Goal: Task Accomplishment & Management: Manage account settings

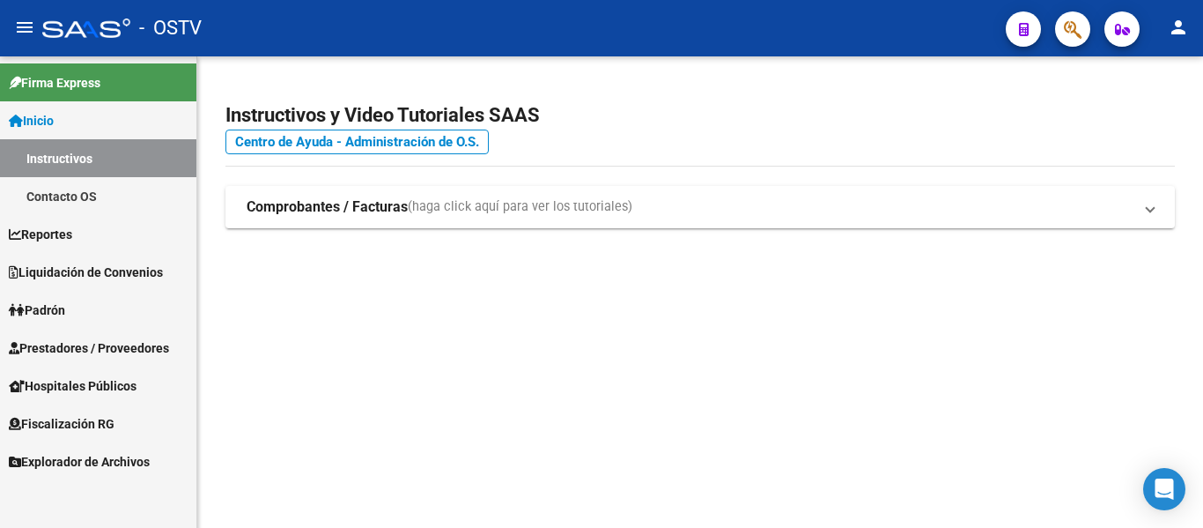
click at [83, 307] on link "Padrón" at bounding box center [98, 310] width 196 height 38
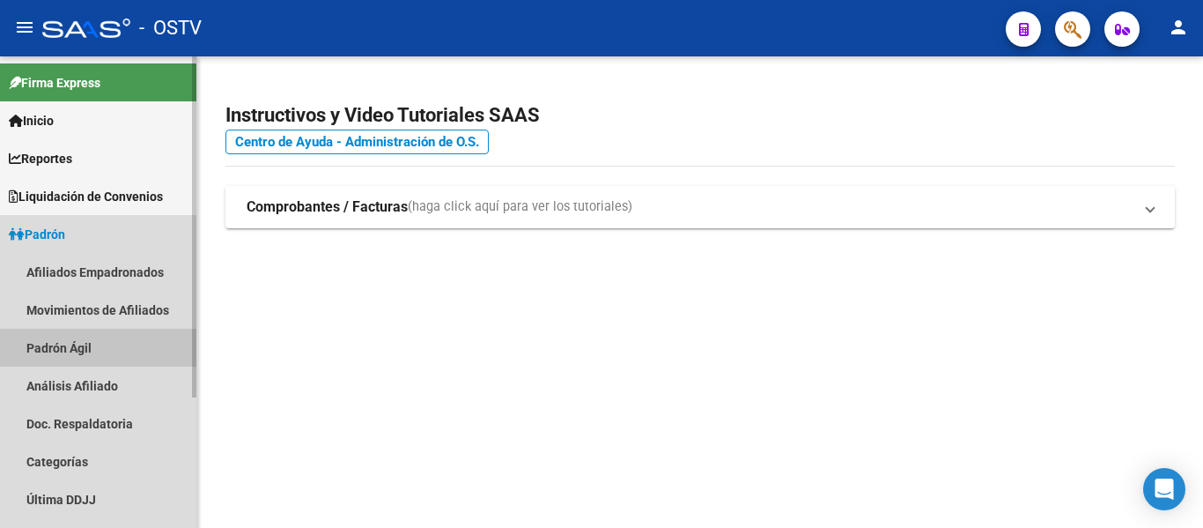
click at [83, 349] on link "Padrón Ágil" at bounding box center [98, 348] width 196 height 38
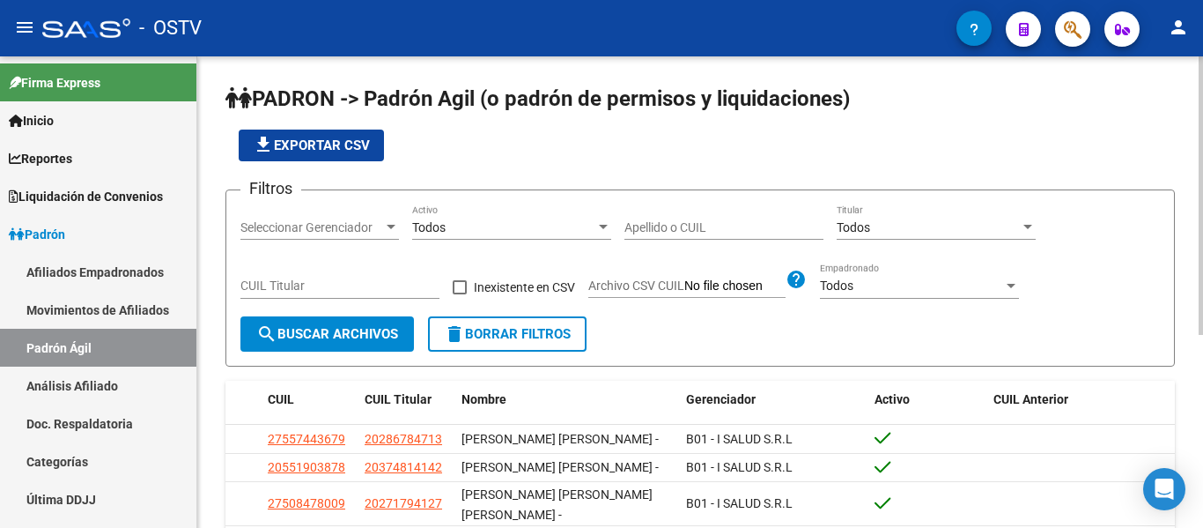
click at [683, 224] on input "Apellido o CUIL" at bounding box center [723, 227] width 199 height 15
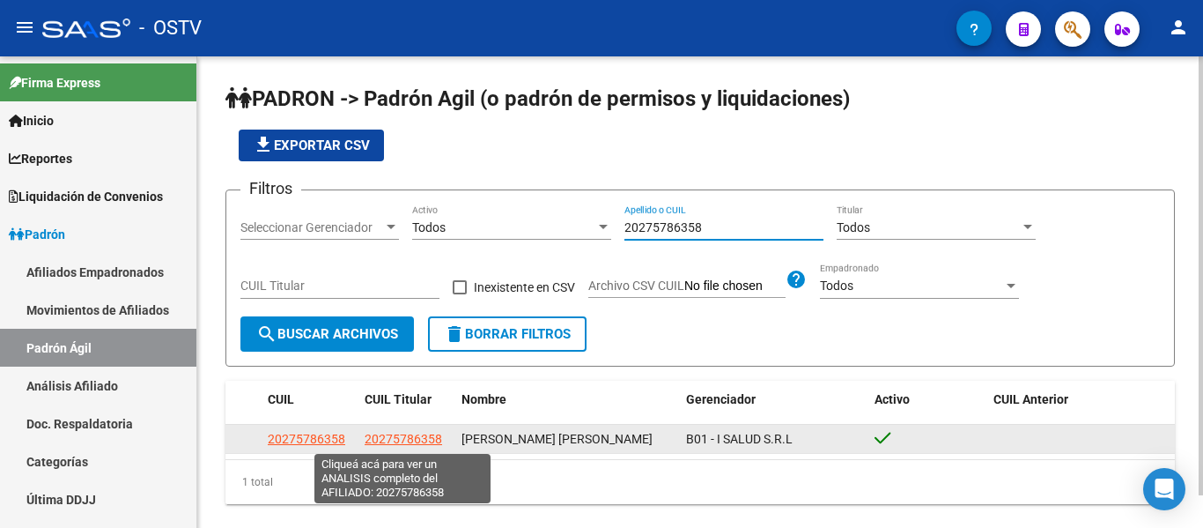
type input "20275786358"
click at [416, 428] on datatable-body-cell "20275786358" at bounding box center [406, 438] width 97 height 27
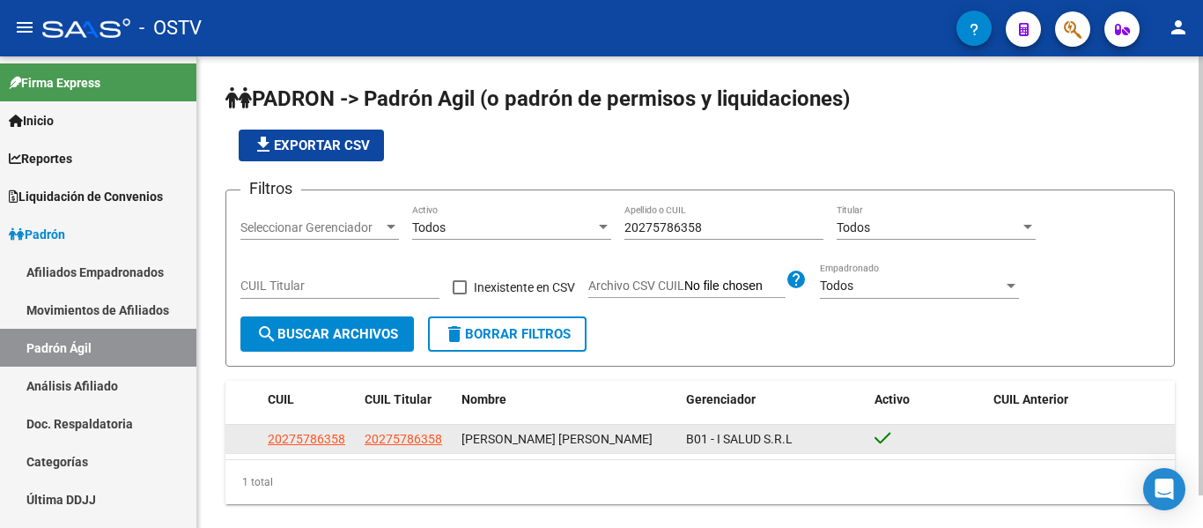
click at [416, 433] on span "20275786358" at bounding box center [404, 439] width 78 height 14
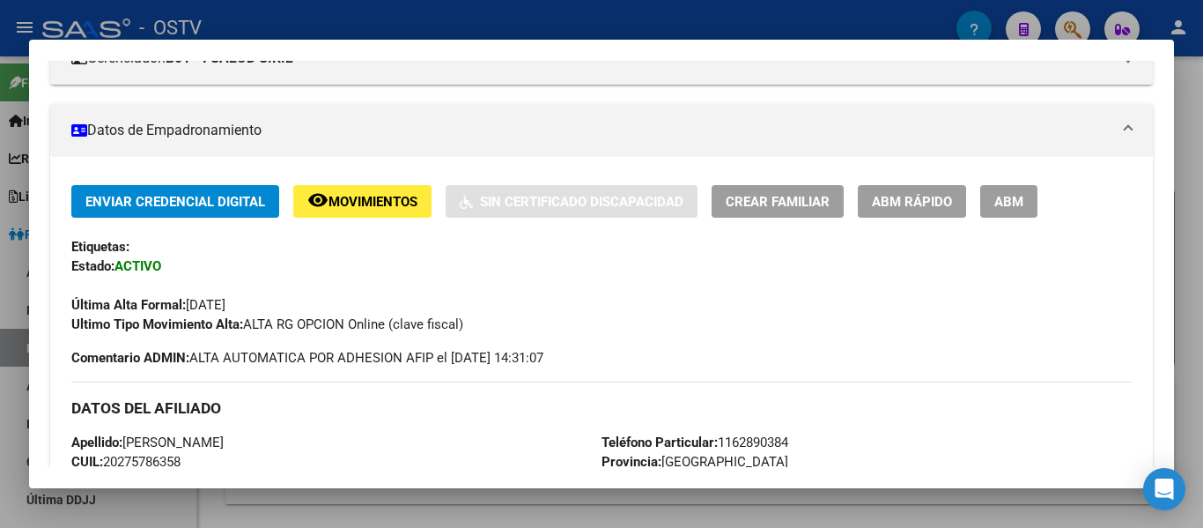
scroll to position [264, 0]
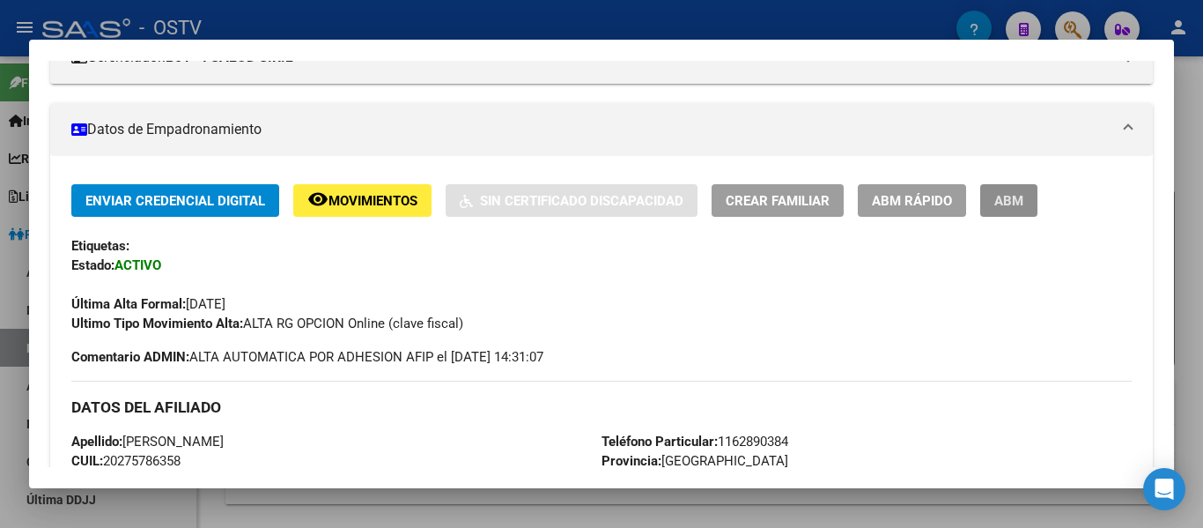
click at [1013, 209] on span "ABM" at bounding box center [1008, 201] width 29 height 16
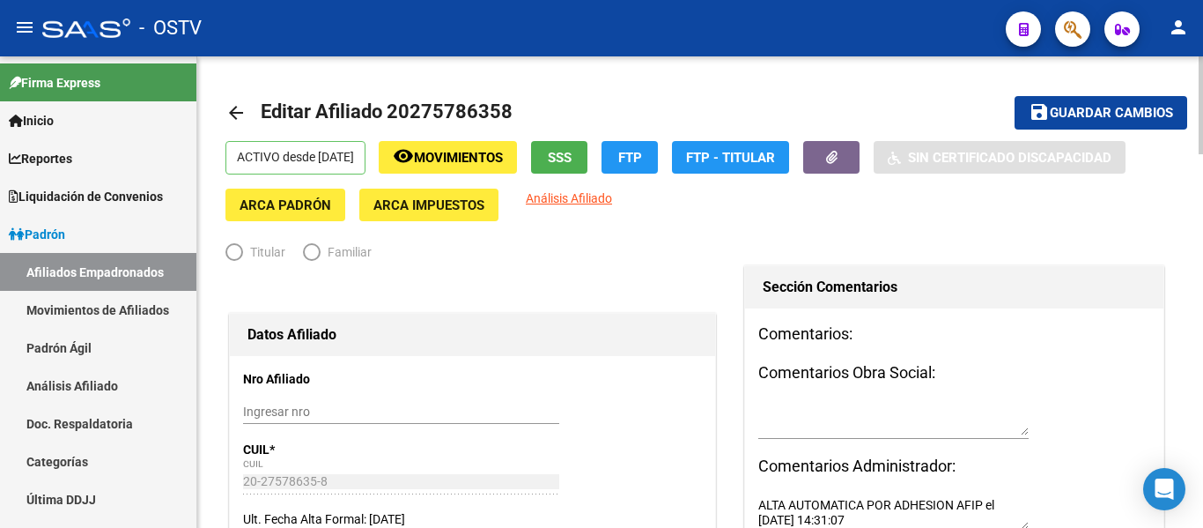
radio input "true"
type input "33-70779557-9"
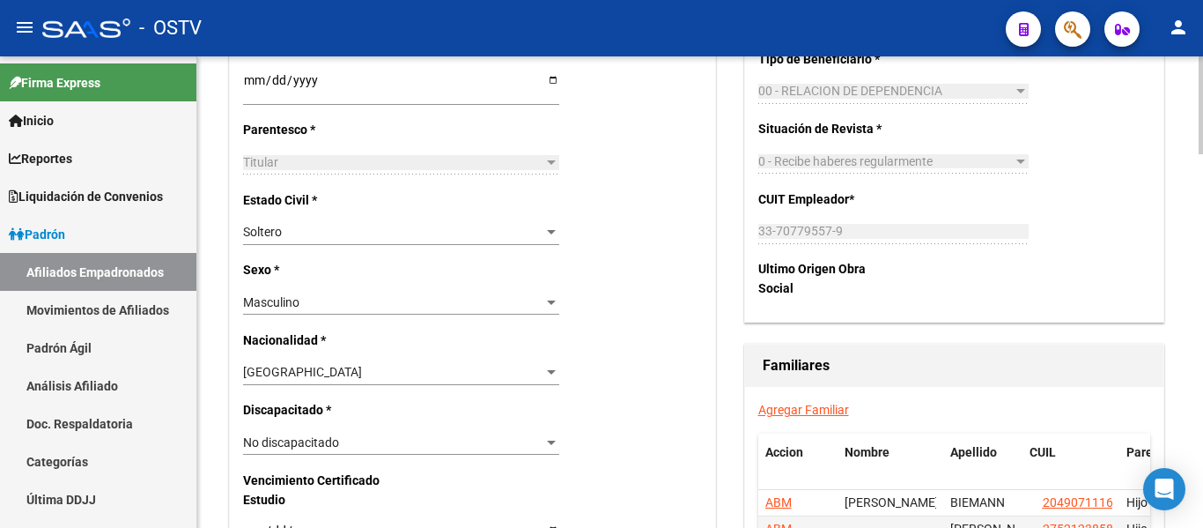
scroll to position [881, 0]
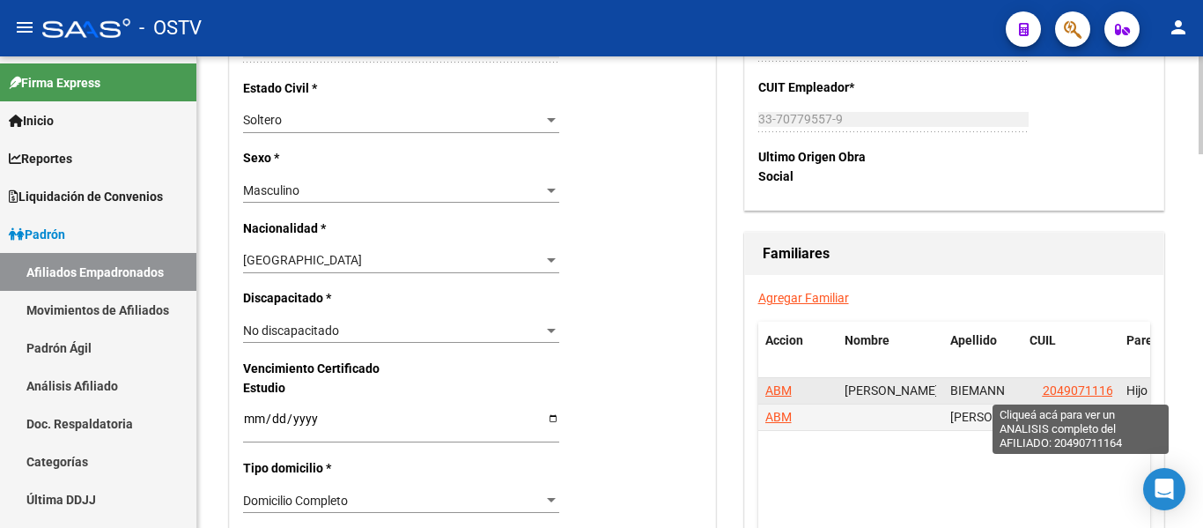
click at [1049, 390] on span "20490711164" at bounding box center [1082, 390] width 78 height 14
type textarea "20490711164"
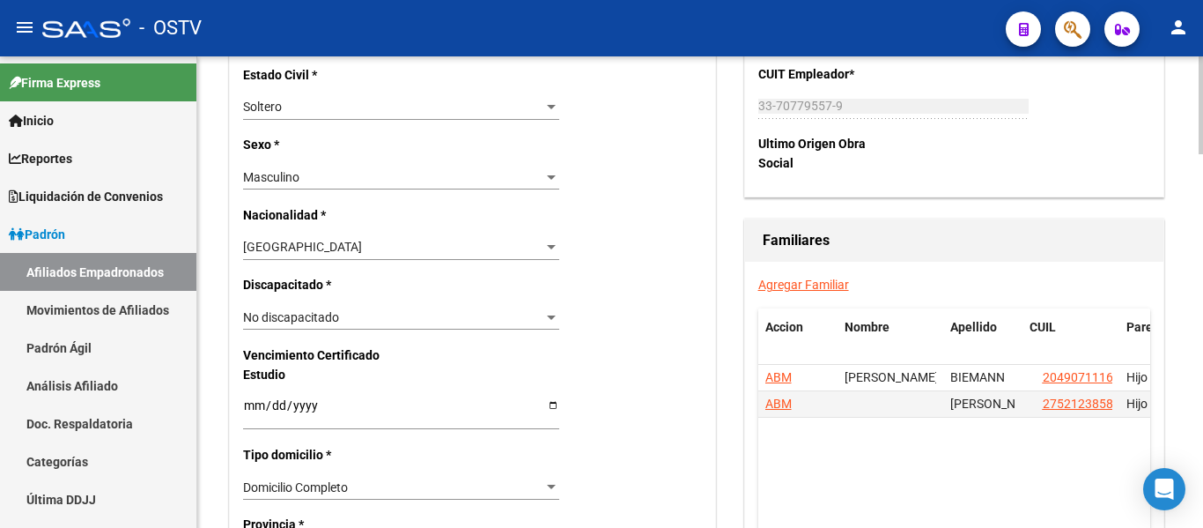
scroll to position [1145, 0]
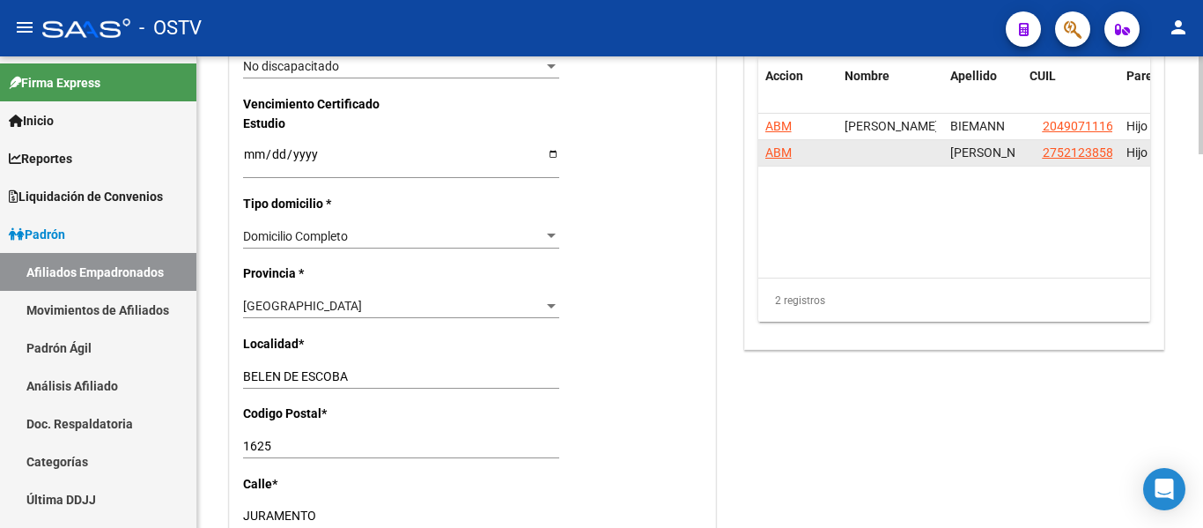
click at [777, 150] on span "ABM" at bounding box center [778, 152] width 26 height 14
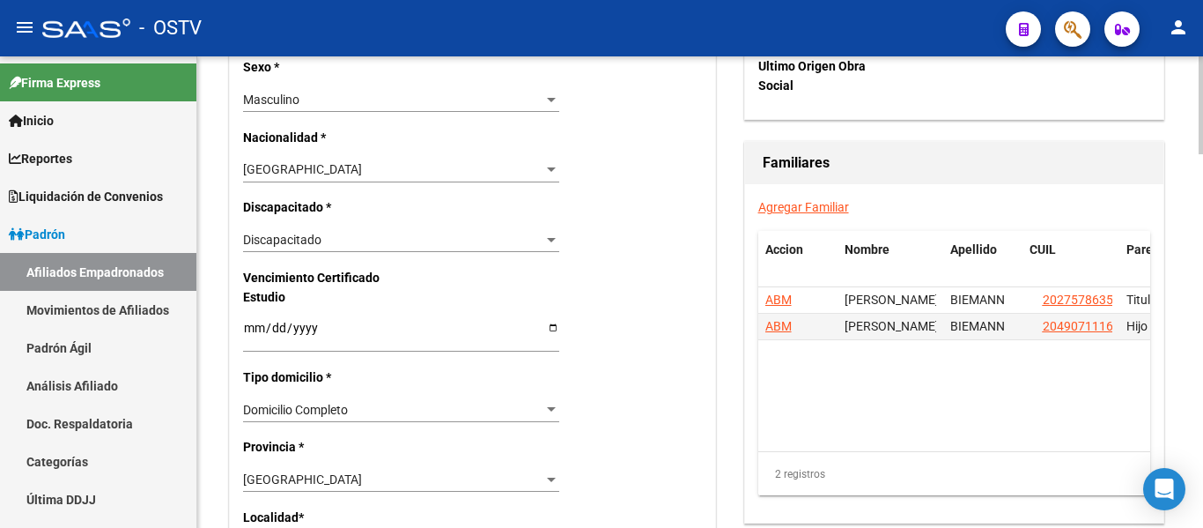
scroll to position [1145, 0]
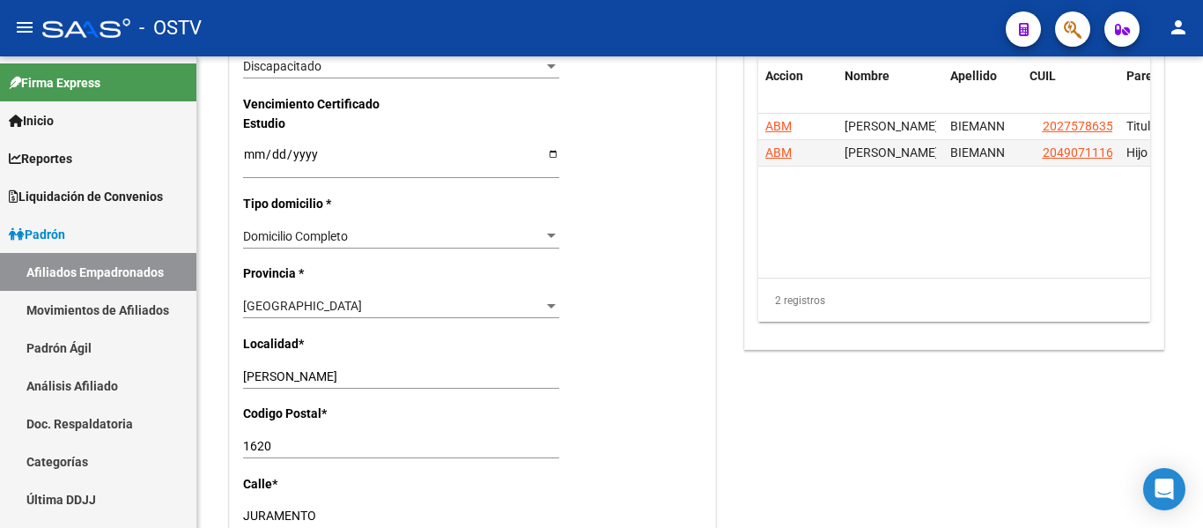
click at [776, 152] on span "ABM" at bounding box center [778, 152] width 26 height 14
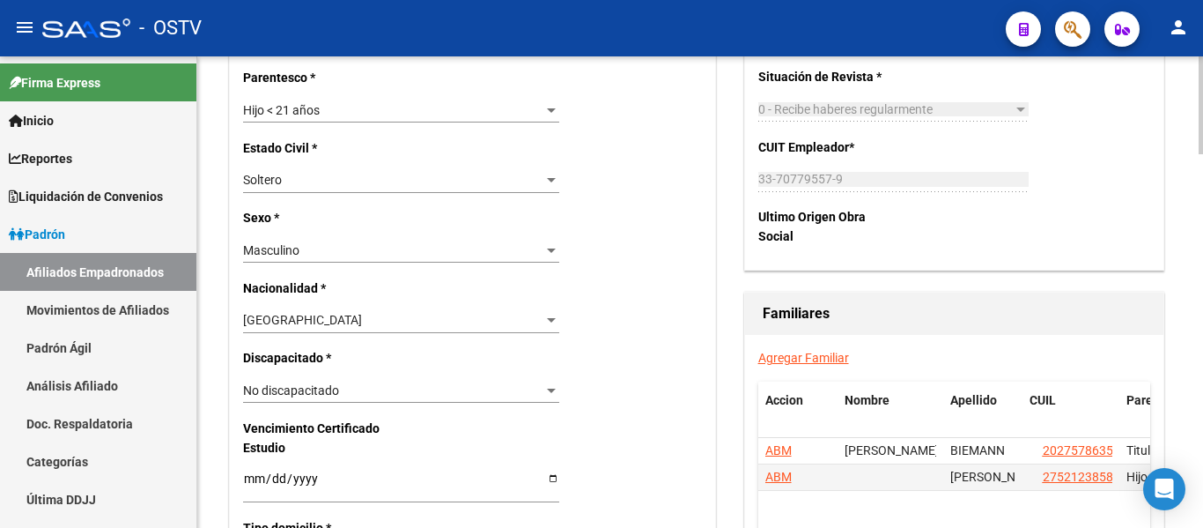
scroll to position [881, 0]
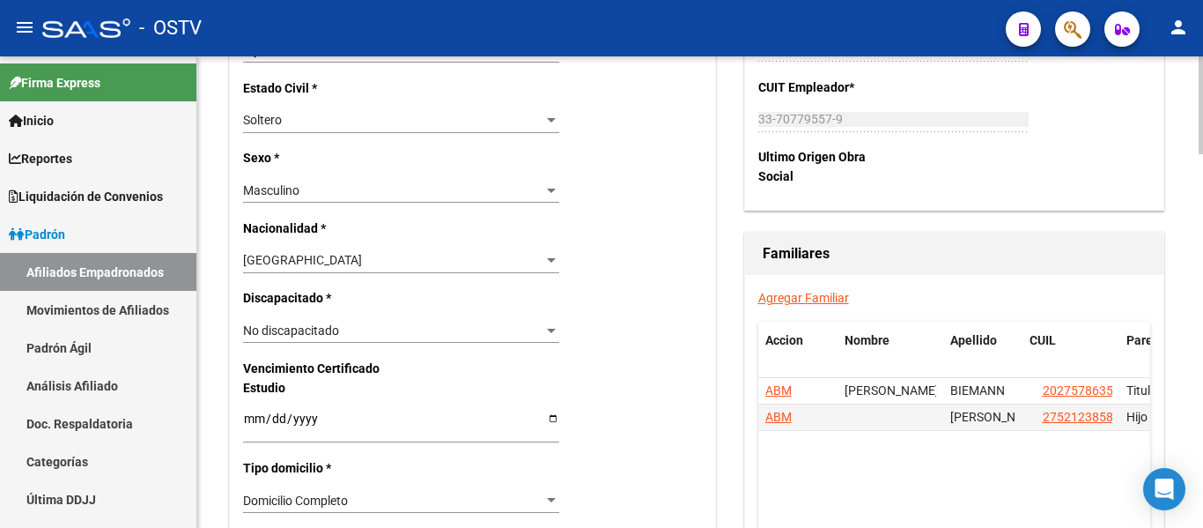
click at [317, 329] on span "No discapacitado" at bounding box center [291, 330] width 96 height 14
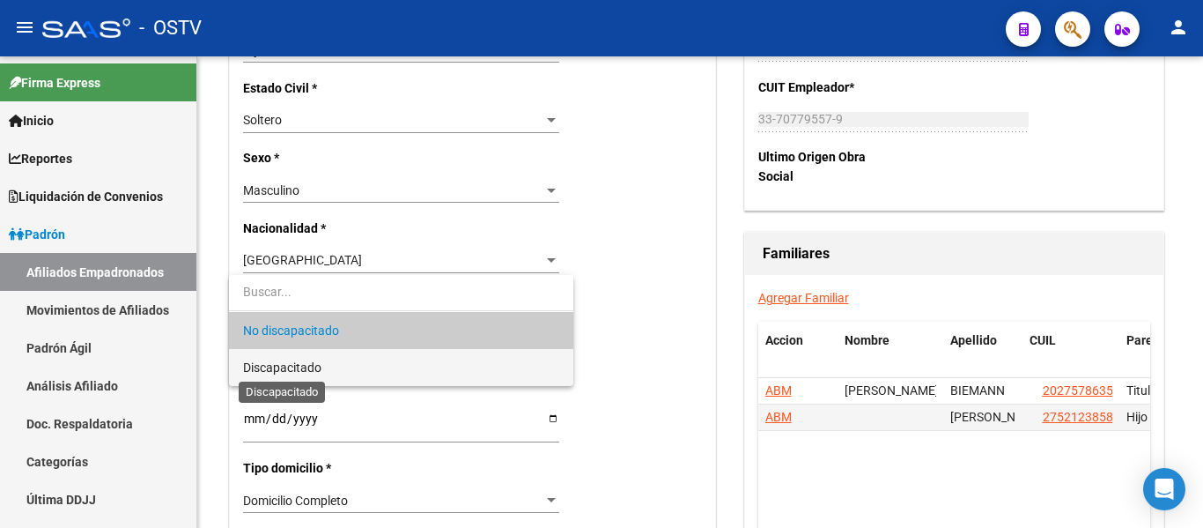
click at [299, 369] on span "Discapacitado" at bounding box center [282, 367] width 78 height 14
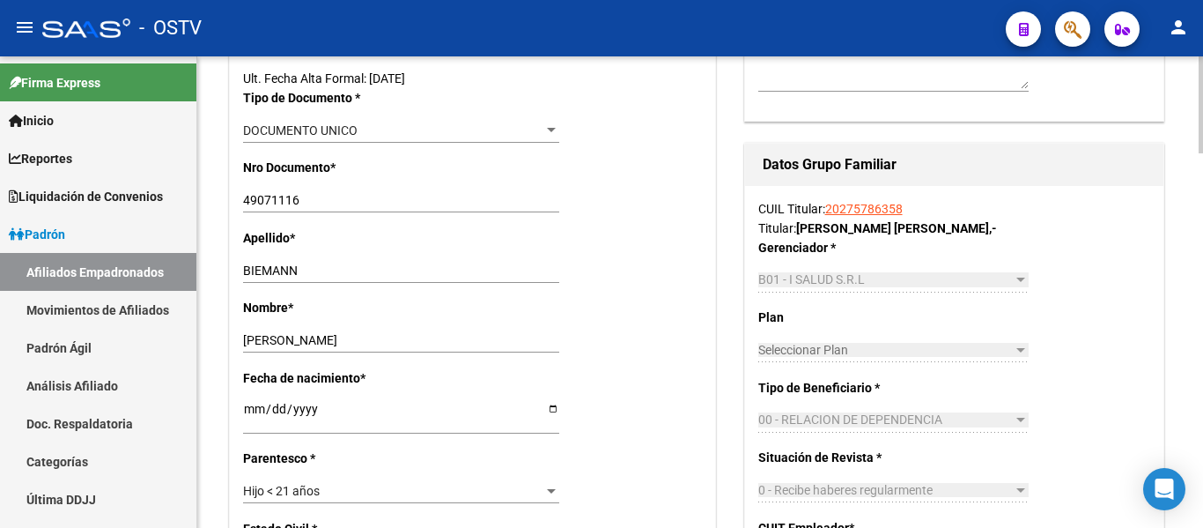
scroll to position [0, 0]
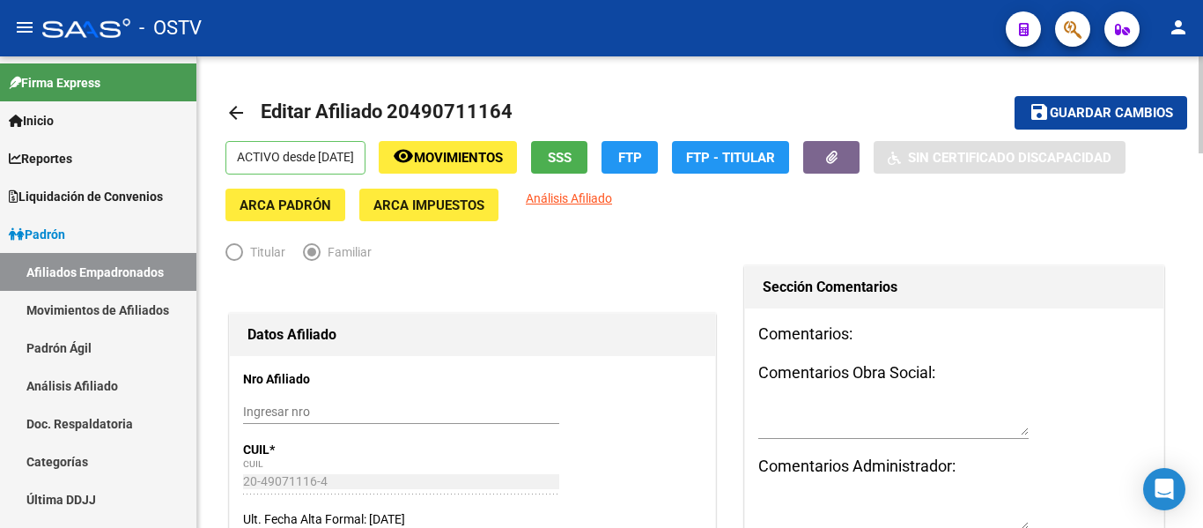
click at [1122, 107] on span "Guardar cambios" at bounding box center [1111, 114] width 123 height 16
